Goal: Navigation & Orientation: Find specific page/section

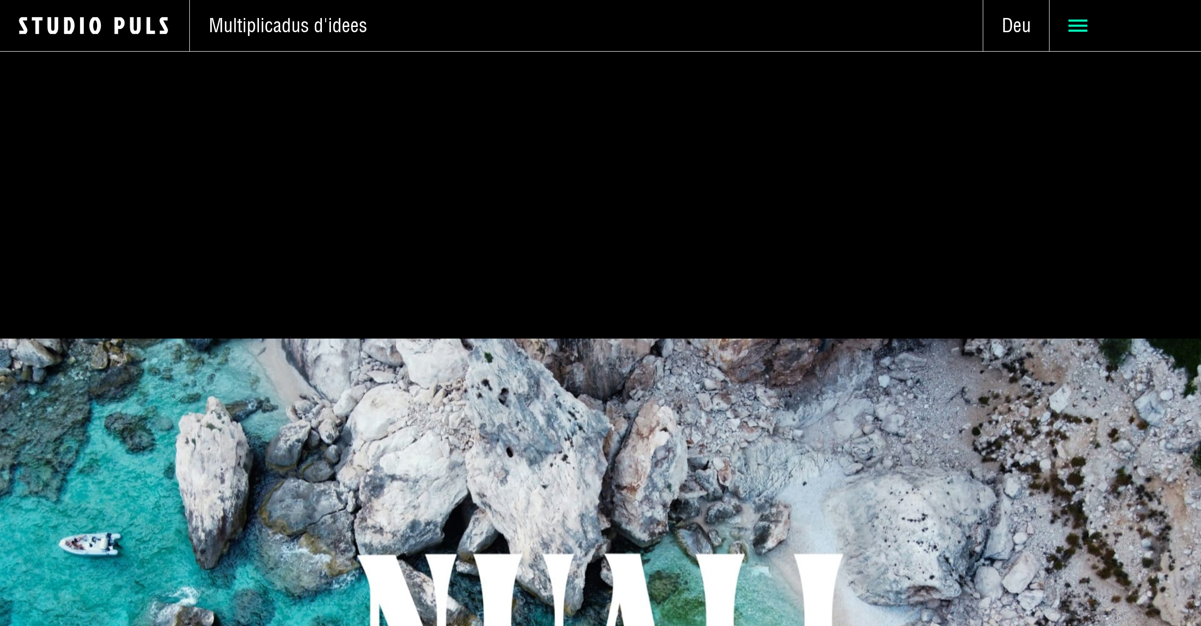
click at [1081, 27] on icon at bounding box center [1078, 25] width 19 height 19
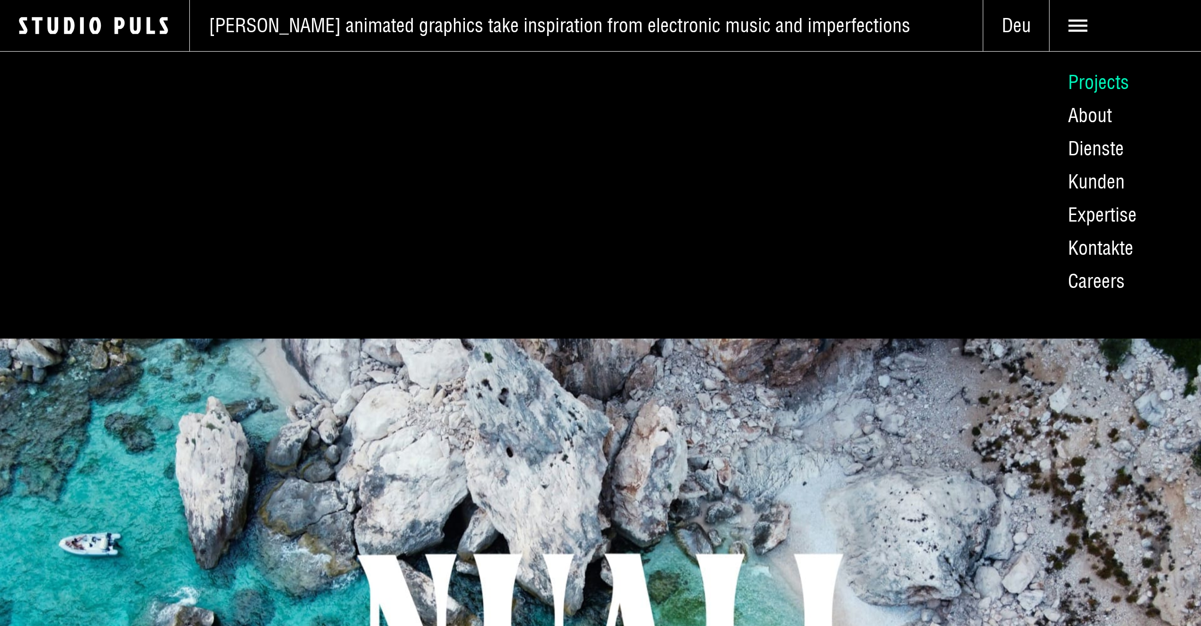
click at [1096, 81] on link "Projects" at bounding box center [1125, 82] width 152 height 33
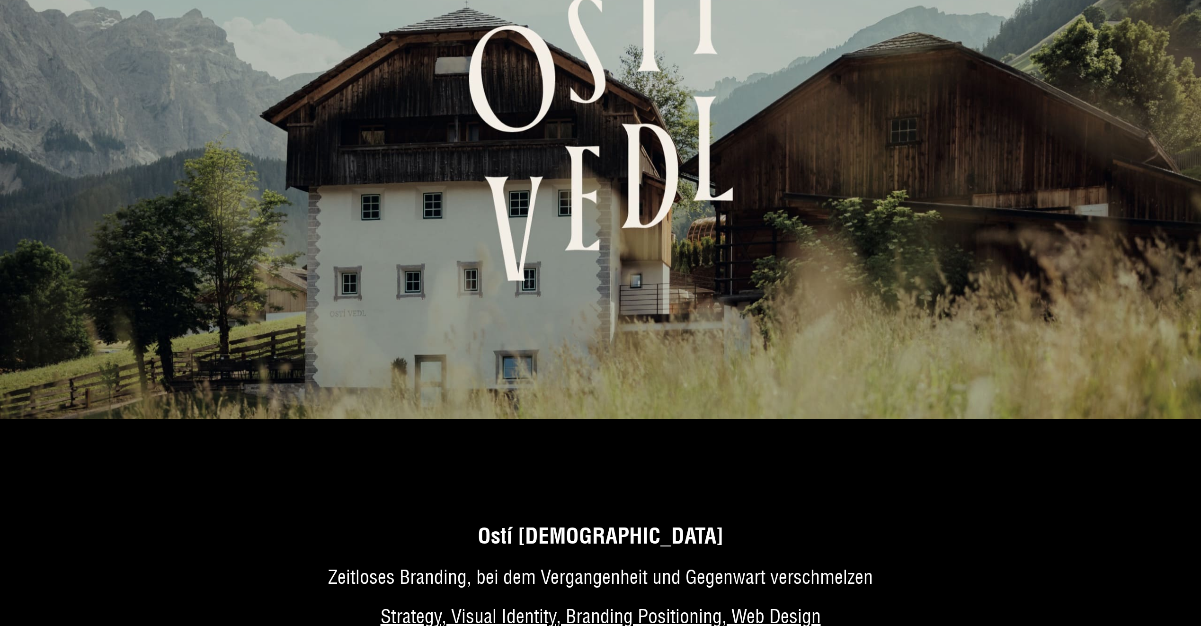
scroll to position [3788, 0]
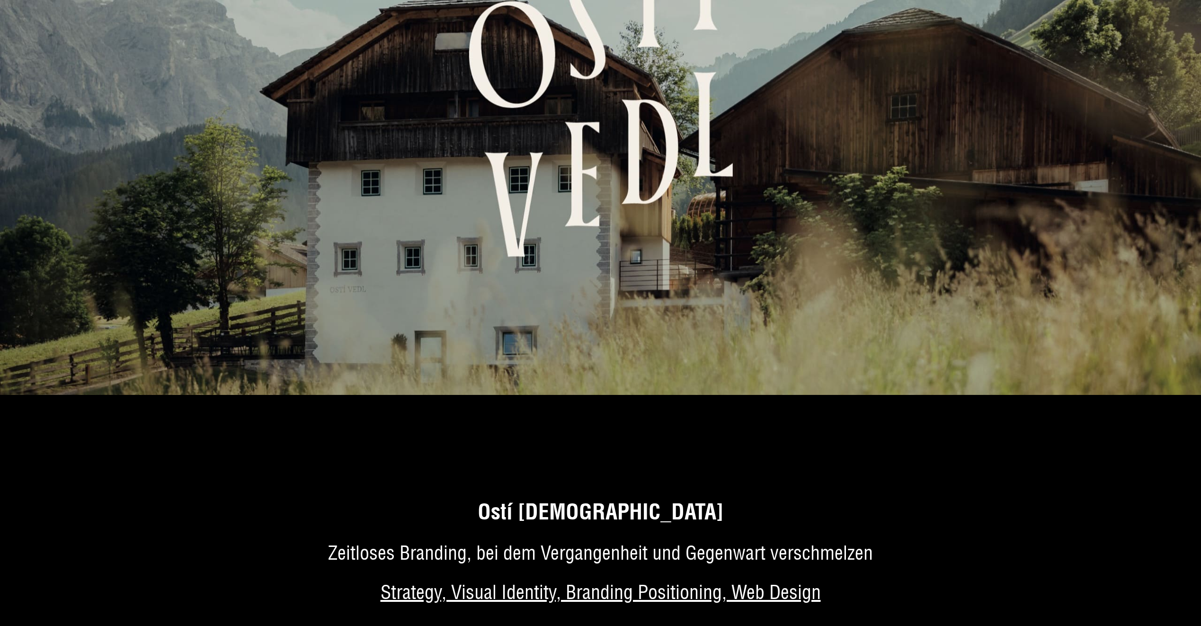
click at [662, 183] on img at bounding box center [600, 82] width 1201 height 626
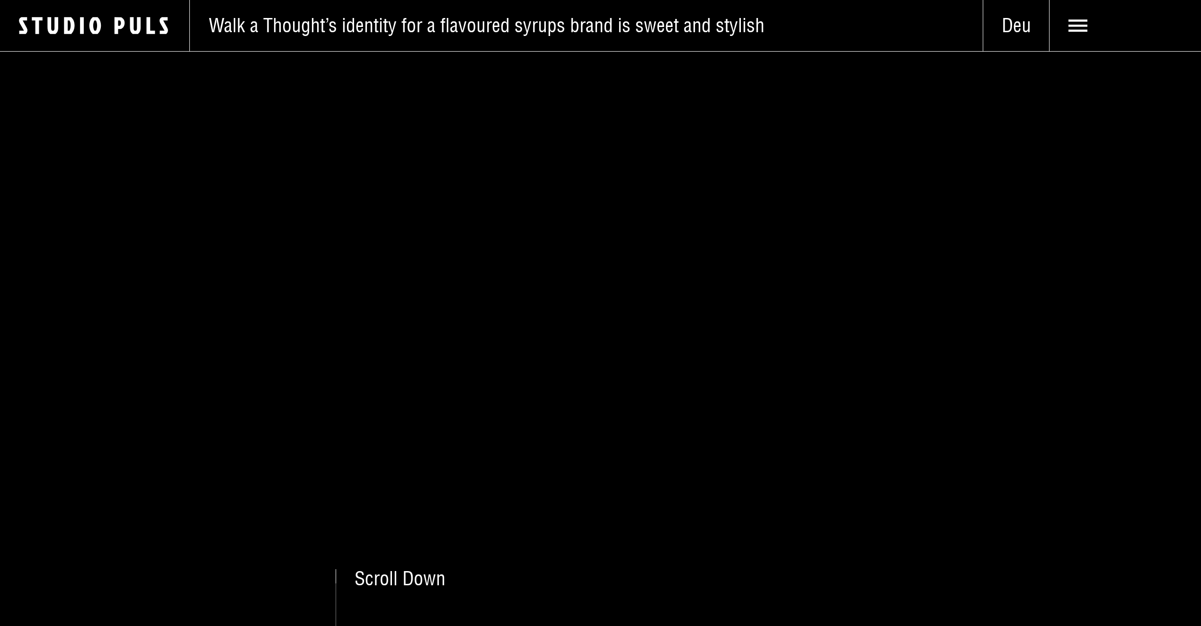
click at [1080, 26] on use at bounding box center [1078, 25] width 19 height 12
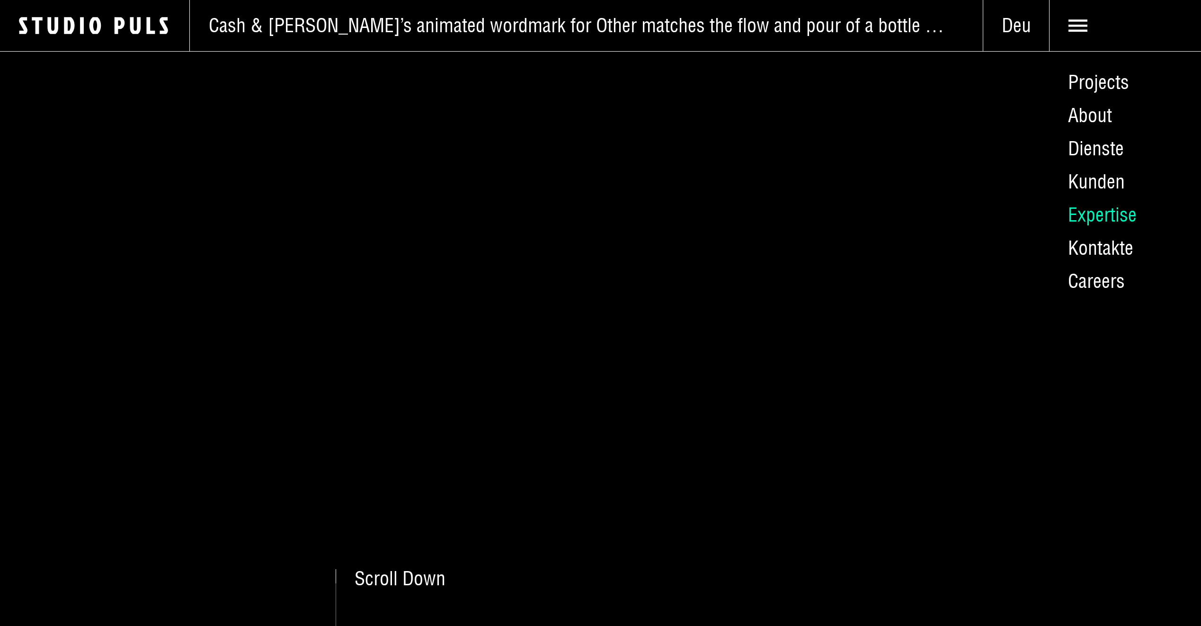
click at [1095, 219] on link "Expertise" at bounding box center [1125, 214] width 152 height 33
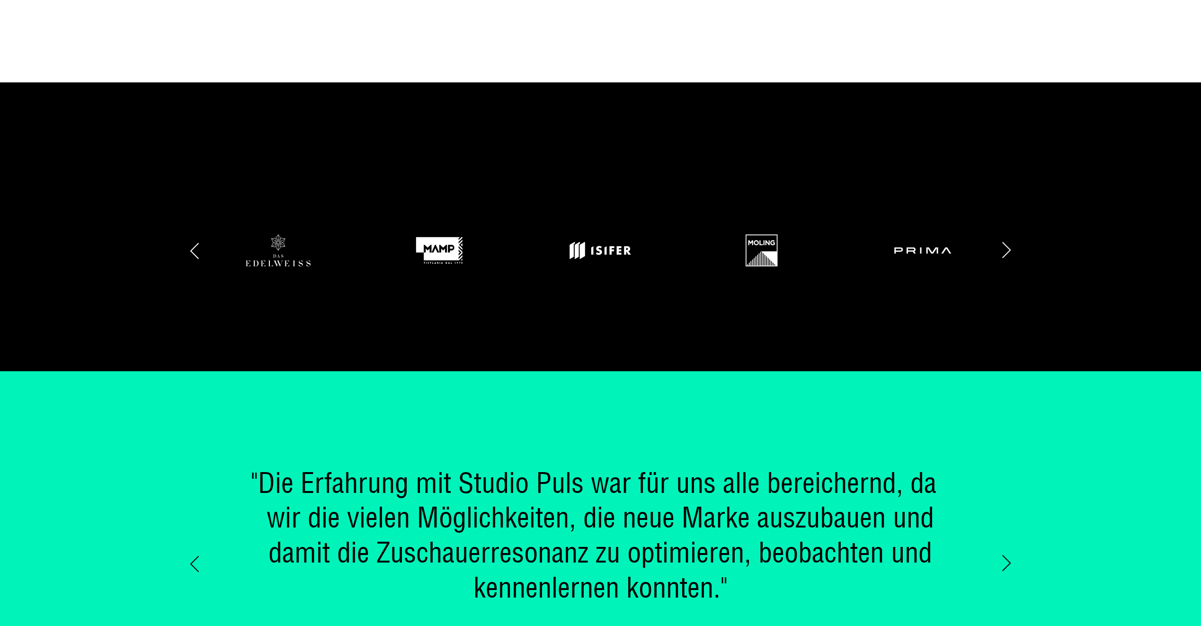
scroll to position [1326, 0]
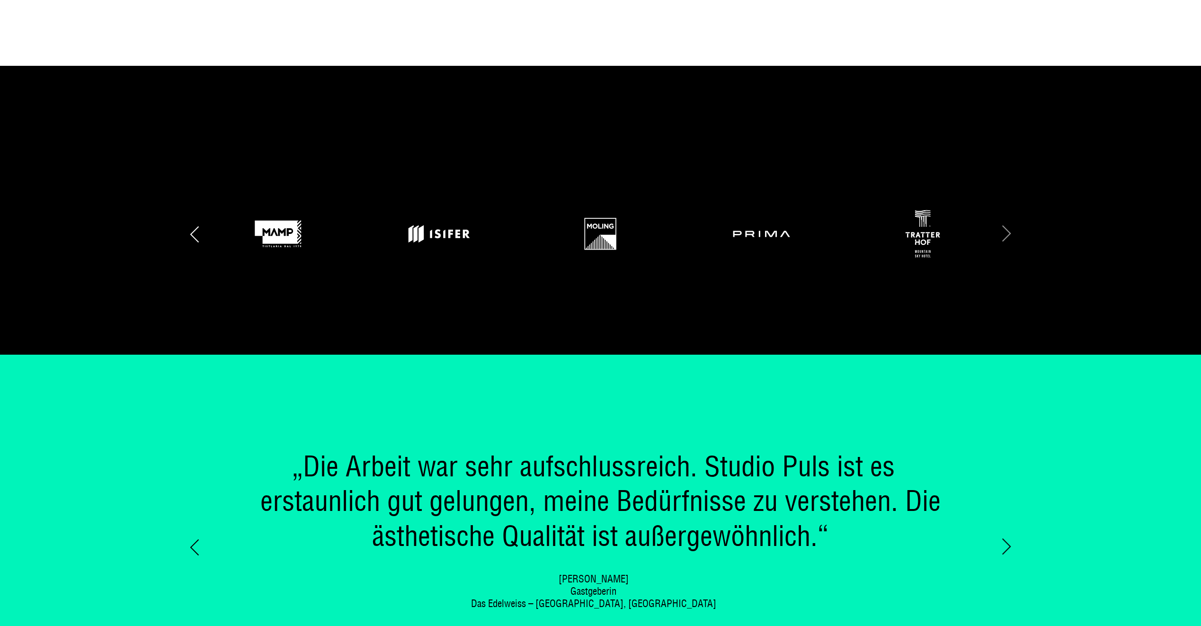
click at [1009, 236] on div "Next slide" at bounding box center [958, 234] width 107 height 52
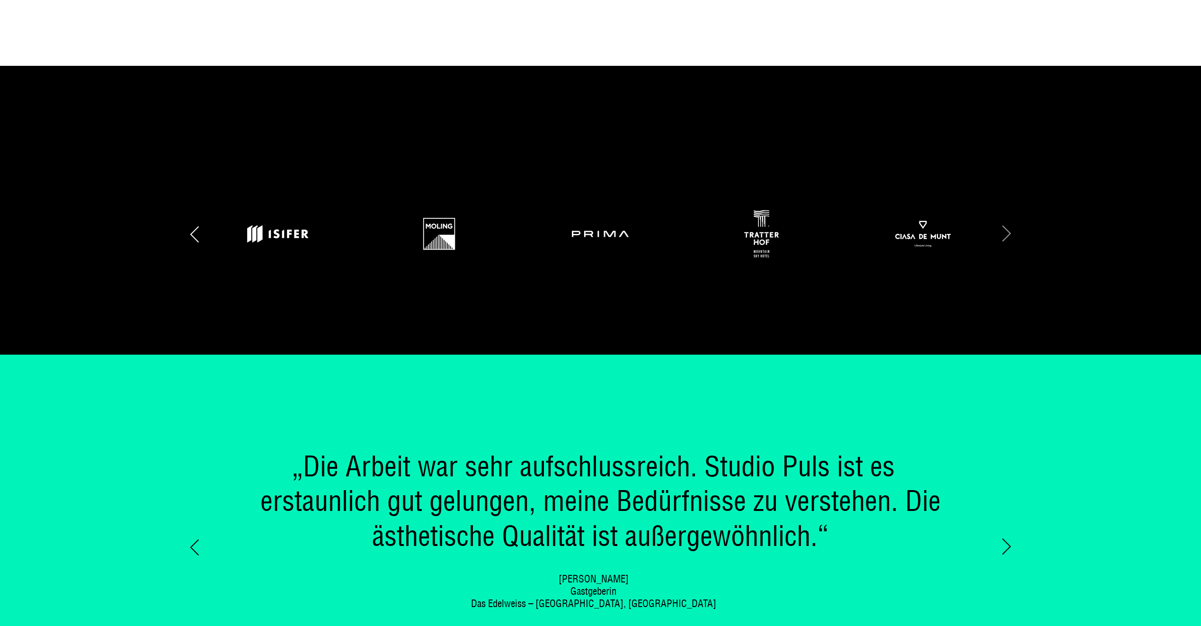
click at [1009, 236] on div "Next slide" at bounding box center [958, 234] width 107 height 52
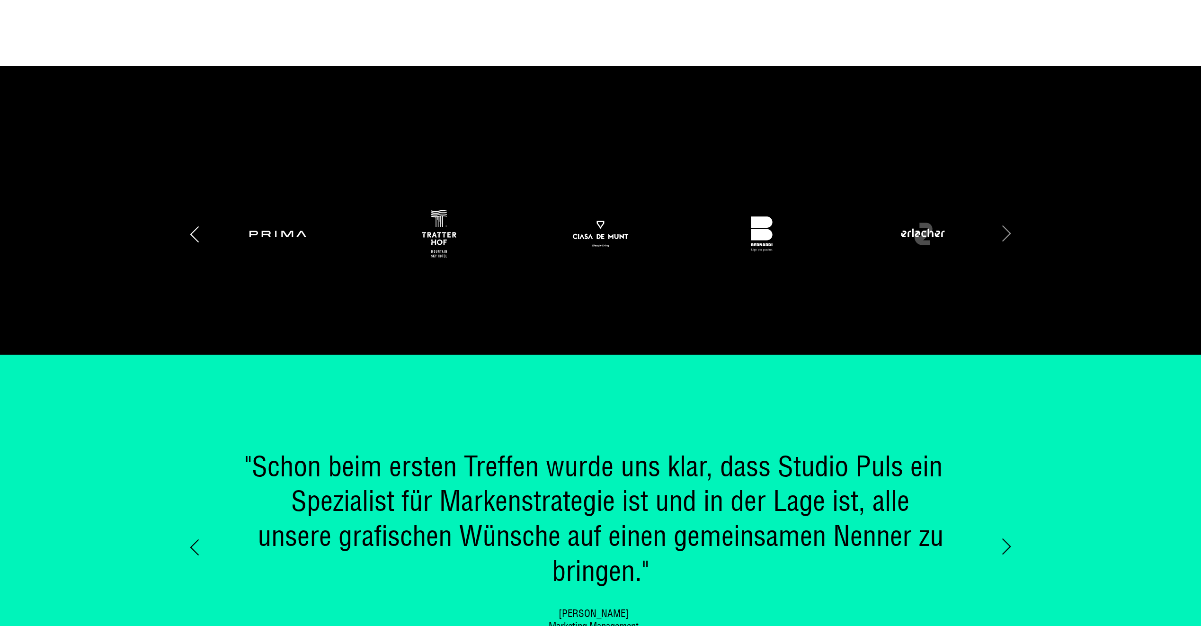
click at [1009, 236] on div "Next slide" at bounding box center [958, 234] width 107 height 52
click at [1008, 233] on div "Next slide" at bounding box center [958, 234] width 107 height 52
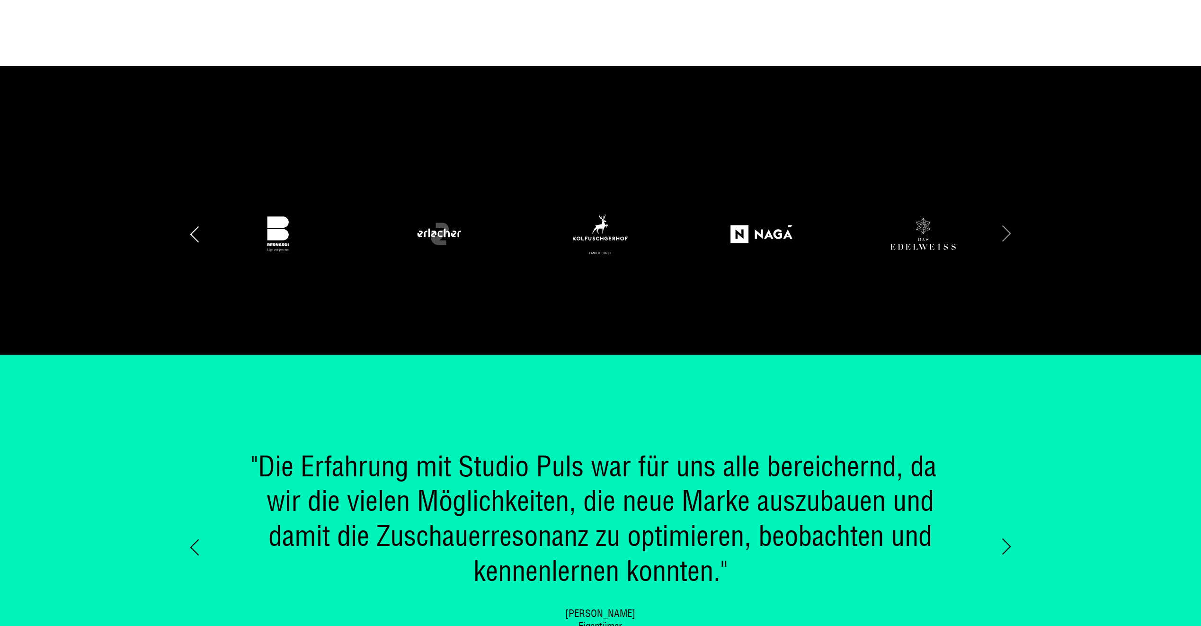
click at [1008, 233] on div "Next slide" at bounding box center [958, 234] width 107 height 52
click at [1007, 233] on div "Next slide" at bounding box center [958, 234] width 107 height 52
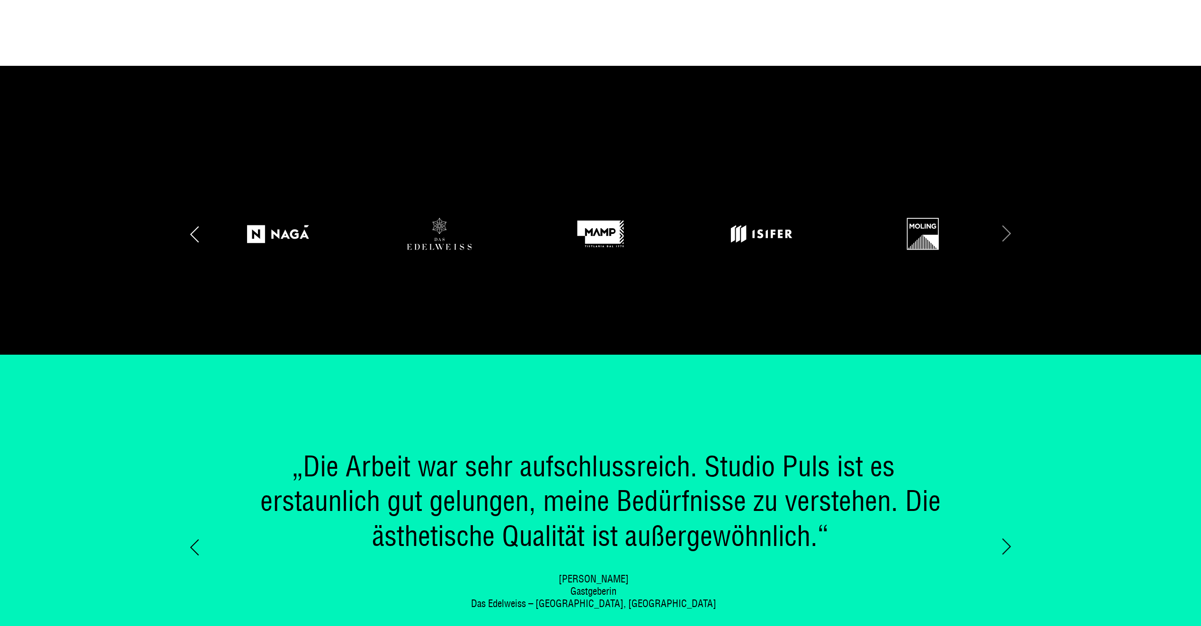
click at [922, 230] on div "Next slide" at bounding box center [958, 234] width 107 height 52
